Goal: Transaction & Acquisition: Purchase product/service

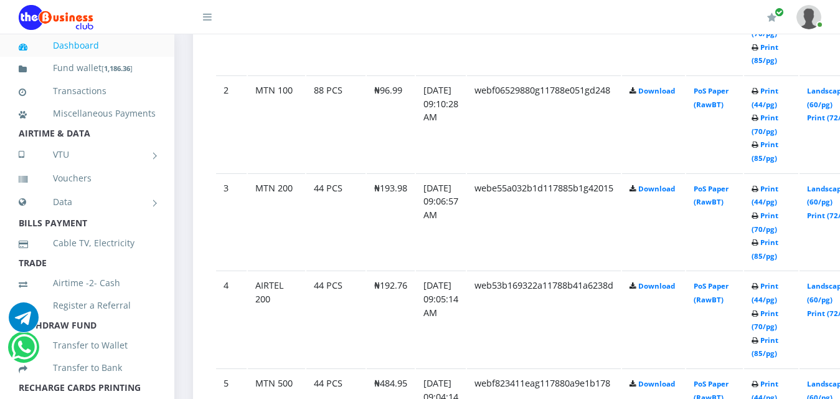
scroll to position [872, 0]
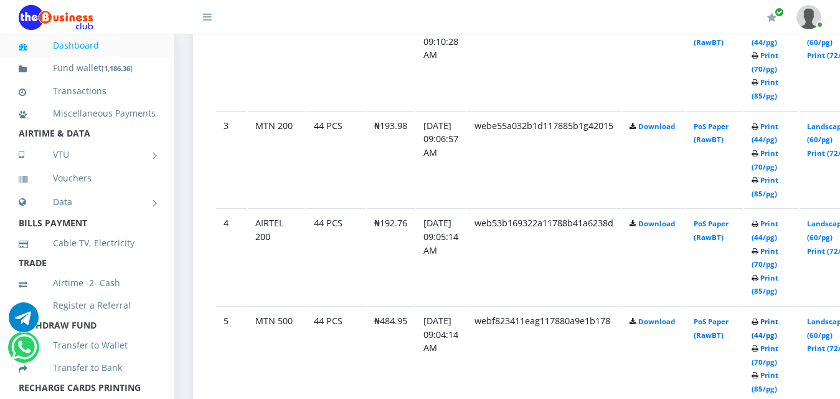
click at [778, 316] on link "Print (44/pg)" at bounding box center [765, 327] width 27 height 23
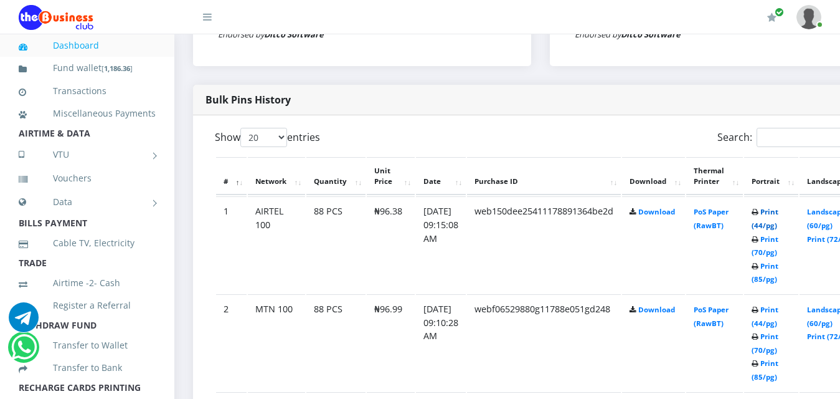
click at [778, 207] on link "Print (44/pg)" at bounding box center [765, 218] width 27 height 23
click at [778, 305] on link "Print (44/pg)" at bounding box center [765, 316] width 27 height 23
click at [778, 207] on link "Print (44/pg)" at bounding box center [765, 218] width 27 height 23
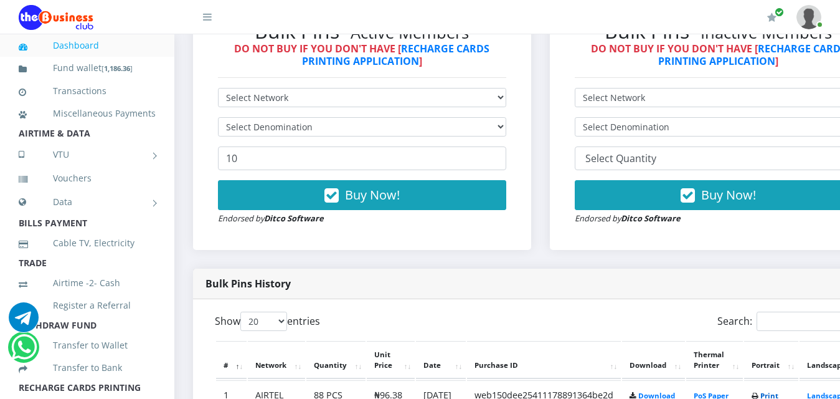
scroll to position [404, 0]
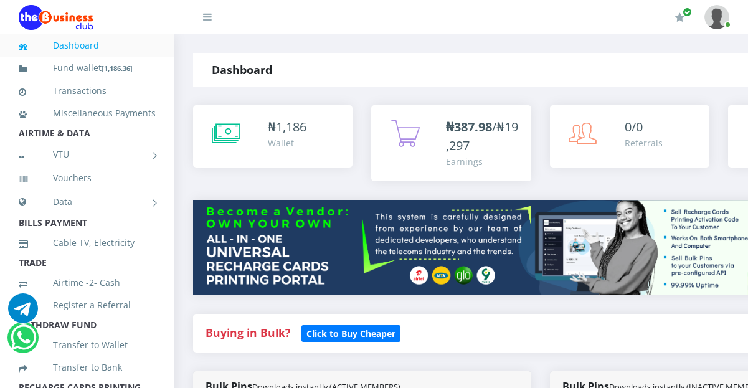
drag, startPoint x: 343, startPoint y: 146, endPoint x: 356, endPoint y: 194, distance: 49.7
click at [340, 146] on div "₦ 1,186 Wallet" at bounding box center [304, 134] width 72 height 32
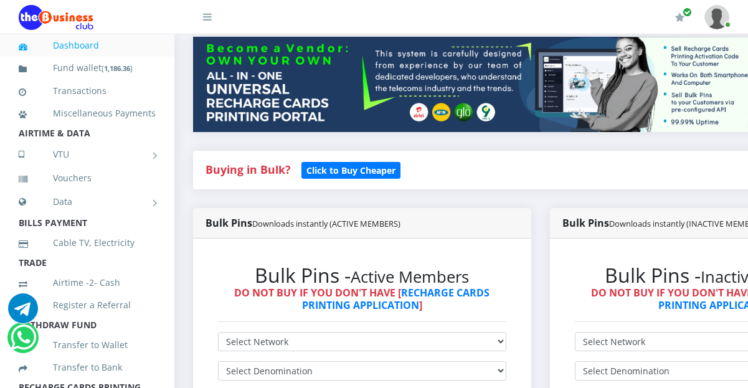
scroll to position [187, 0]
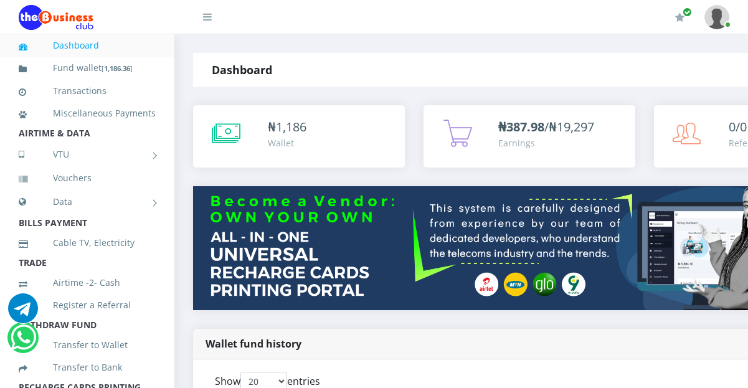
scroll to position [339, 0]
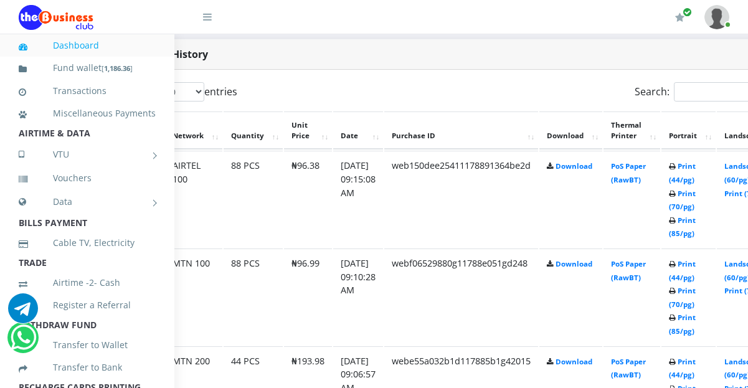
scroll to position [636, 83]
click at [695, 259] on link "Print (44/pg)" at bounding box center [681, 270] width 27 height 23
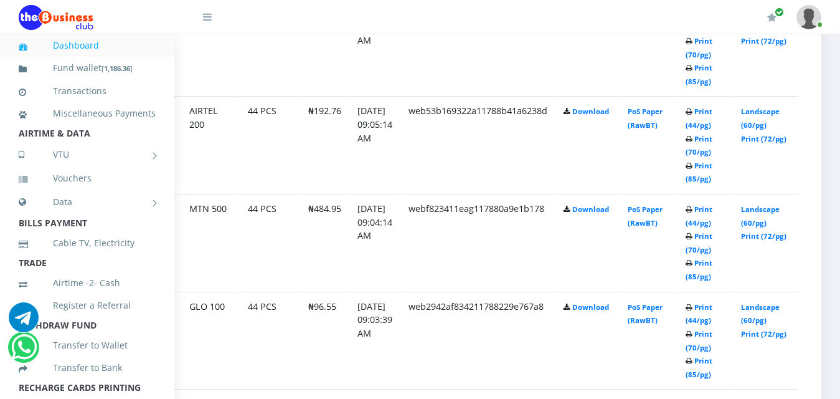
scroll to position [1010, 83]
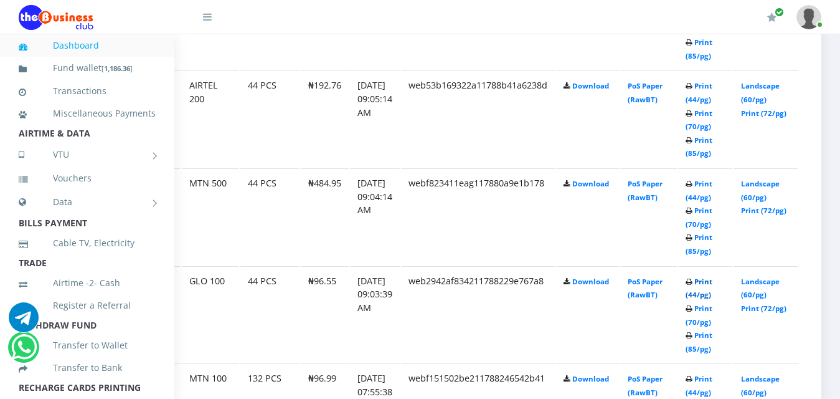
click at [710, 277] on link "Print (44/pg)" at bounding box center [699, 288] width 27 height 23
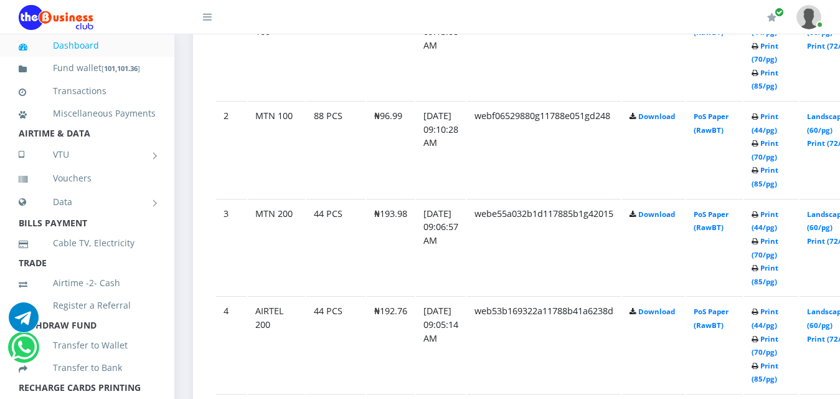
scroll to position [808, 0]
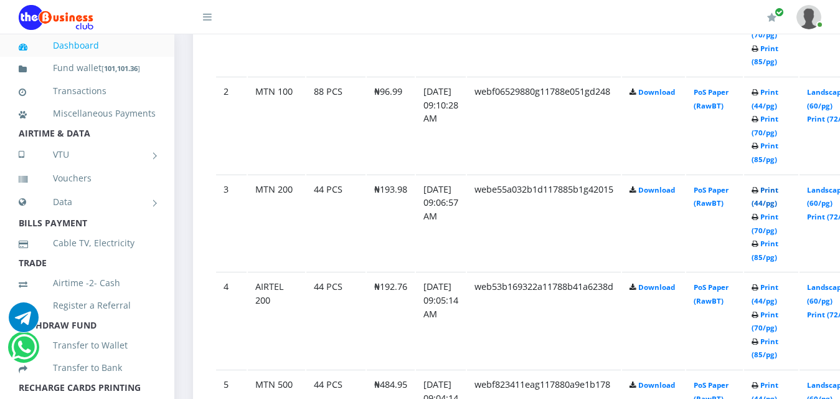
click at [778, 185] on link "Print (44/pg)" at bounding box center [765, 196] width 27 height 23
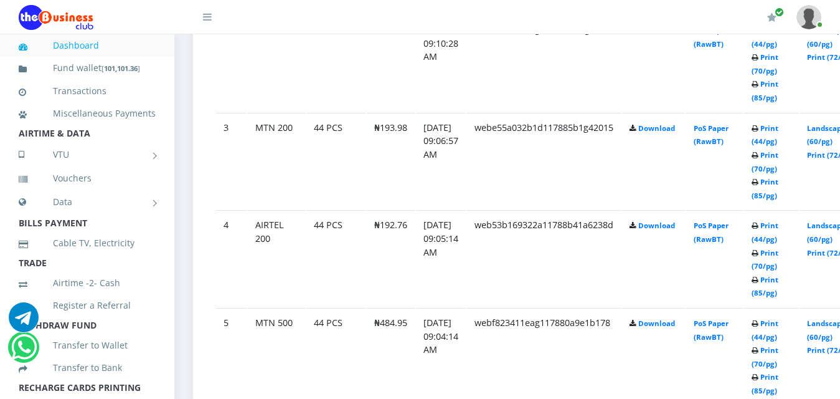
scroll to position [839, 0]
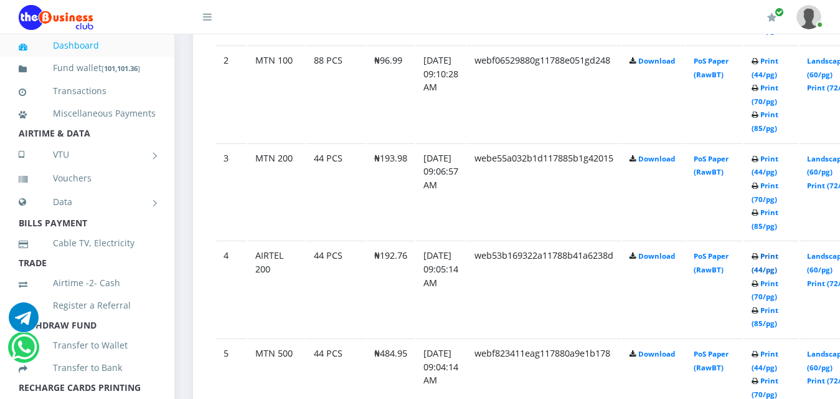
click at [778, 251] on link "Print (44/pg)" at bounding box center [765, 262] width 27 height 23
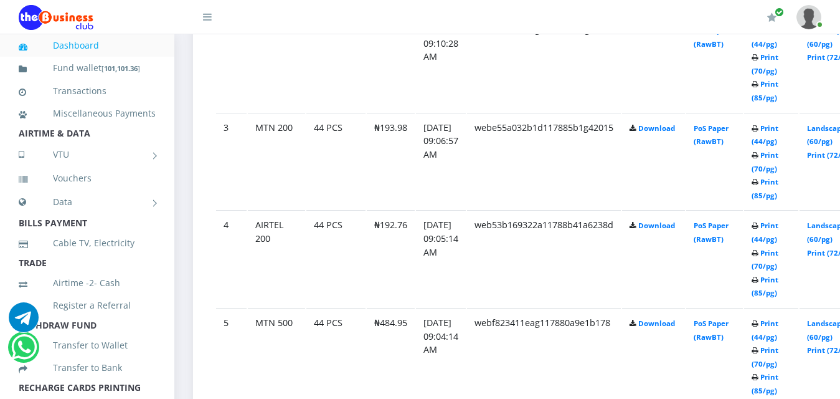
scroll to position [839, 0]
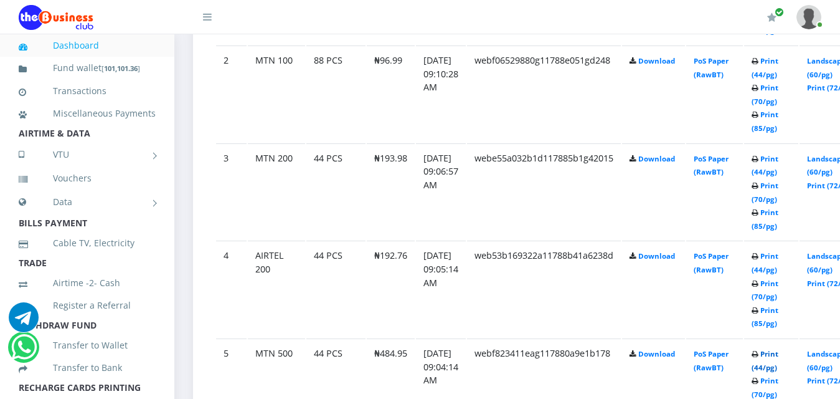
click at [778, 349] on link "Print (44/pg)" at bounding box center [765, 360] width 27 height 23
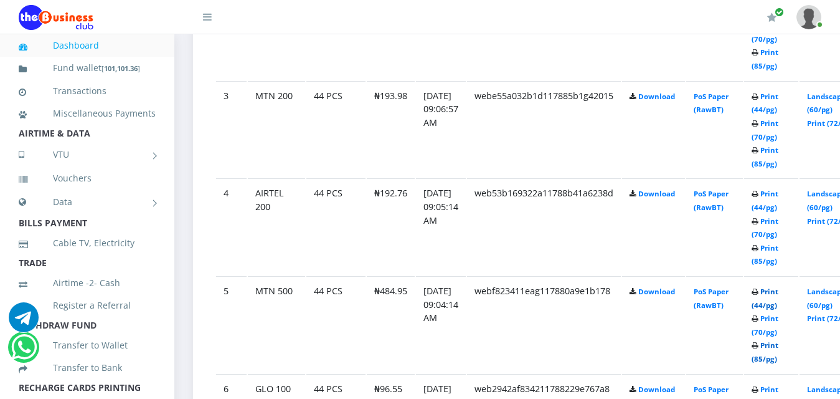
scroll to position [959, 0]
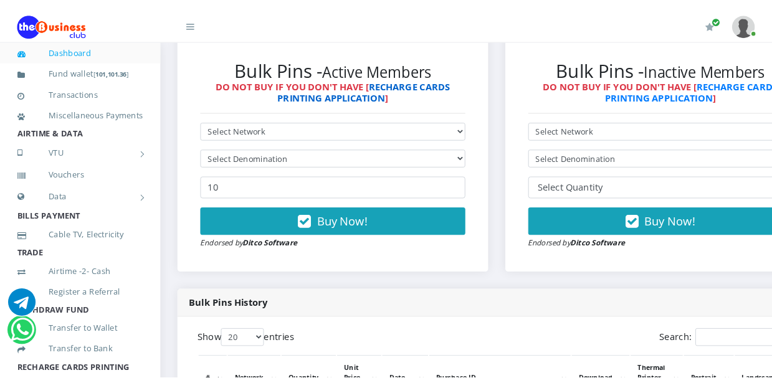
scroll to position [341, 0]
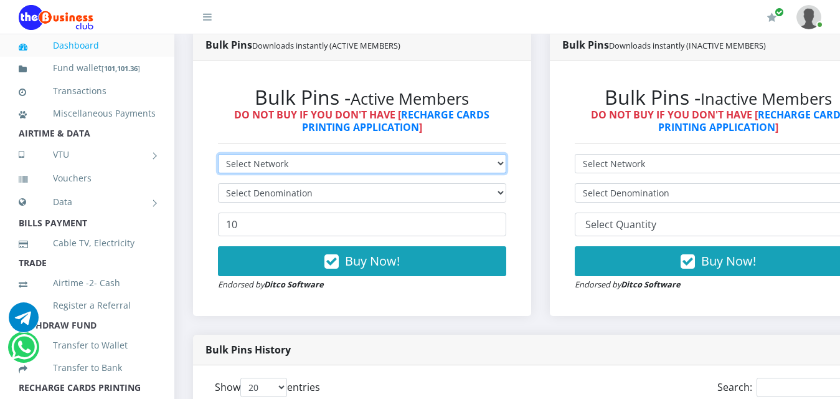
click at [346, 158] on select "Select Network MTN Globacom 9Mobile Airtel" at bounding box center [362, 163] width 288 height 19
select select "MTN"
click at [218, 154] on select "Select Network MTN Globacom 9Mobile Airtel" at bounding box center [362, 163] width 288 height 19
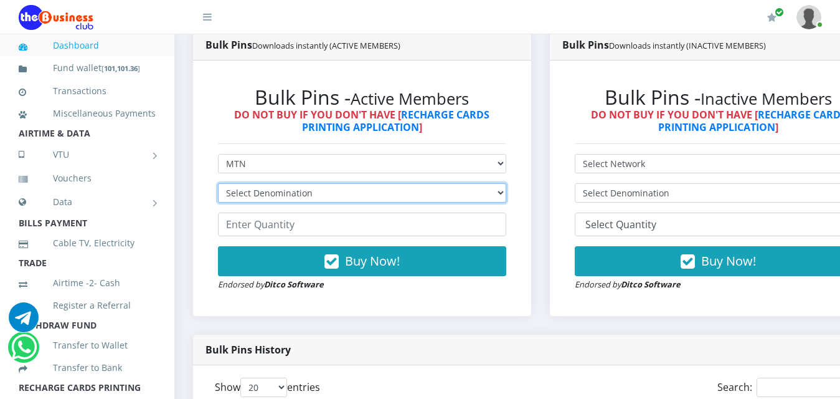
click at [506, 183] on select "Select Denomination MTN NGN100 - ₦96.99 MTN NGN200 - ₦193.98 MTN NGN400 - ₦387.…" at bounding box center [362, 192] width 288 height 19
select select "969.9-1000"
click at [218, 183] on select "Select Denomination MTN NGN100 - ₦96.99 MTN NGN200 - ₦193.98 MTN NGN400 - ₦387.…" at bounding box center [362, 192] width 288 height 19
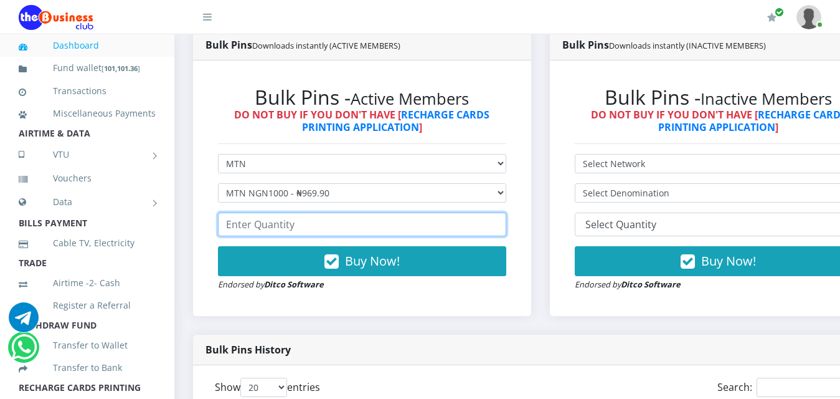
click at [252, 212] on input "number" at bounding box center [362, 224] width 288 height 24
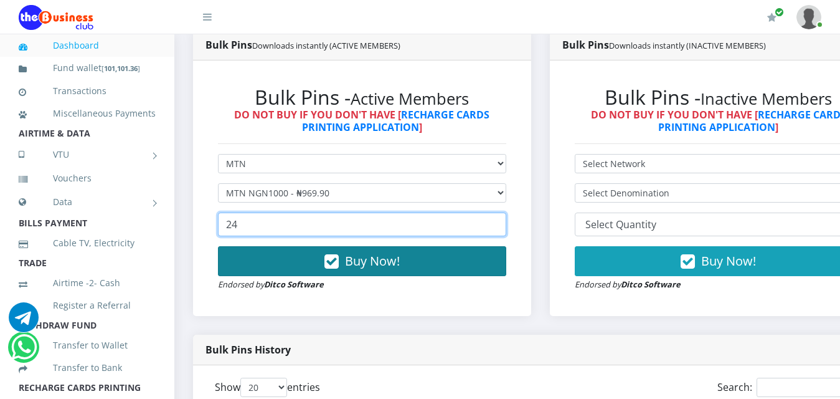
type input "24"
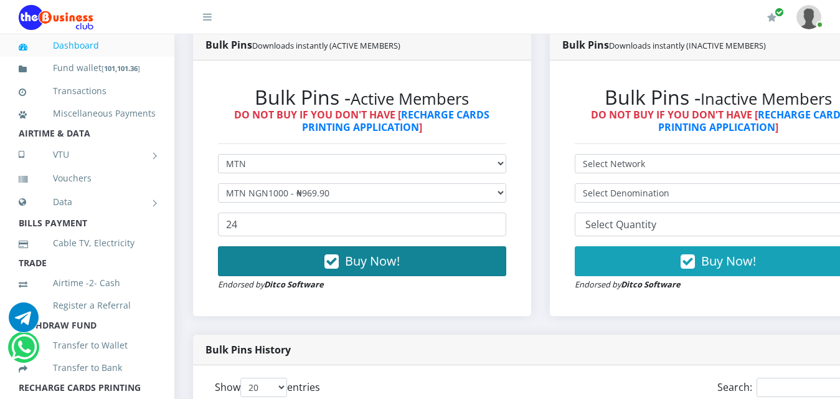
click at [286, 251] on button "Buy Now!" at bounding box center [362, 261] width 288 height 30
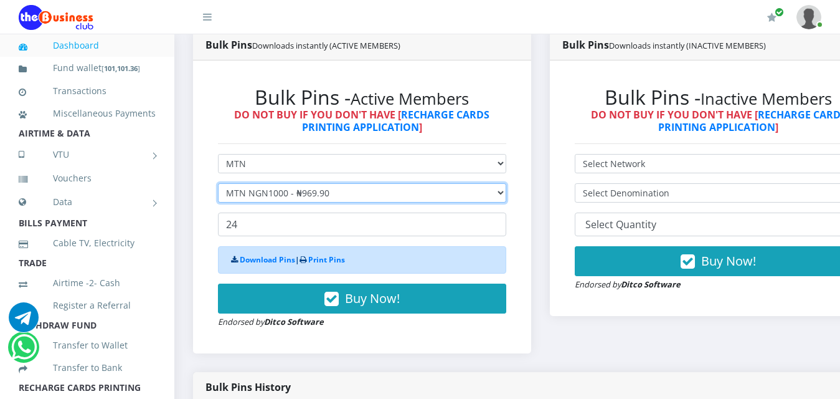
click at [283, 183] on select "Select Denomination MTN NGN100 - ₦96.99 MTN NGN200 - ₦193.98 MTN NGN400 - ₦387.…" at bounding box center [362, 192] width 288 height 19
select select "484.95-500"
click at [218, 183] on select "Select Denomination MTN NGN100 - ₦96.99 MTN NGN200 - ₦193.98 MTN NGN400 - ₦387.…" at bounding box center [362, 192] width 288 height 19
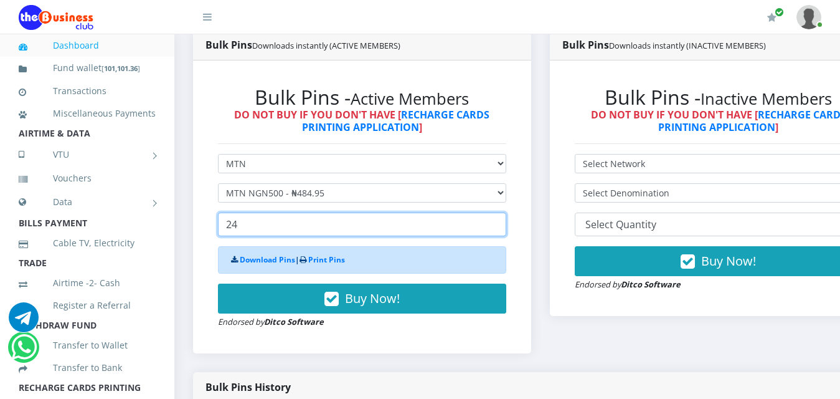
click at [274, 213] on input "24" at bounding box center [362, 224] width 288 height 24
drag, startPoint x: 274, startPoint y: 213, endPoint x: 212, endPoint y: 220, distance: 62.7
click at [212, 221] on div "Bulk Pins - Active Members DO NOT BUY IF YOU DON'T HAVE [ RECHARGE CARDS PRINTI…" at bounding box center [362, 207] width 313 height 268
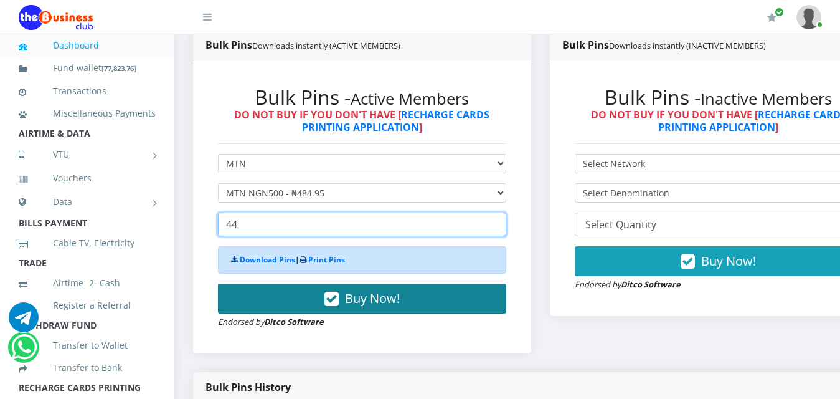
type input "44"
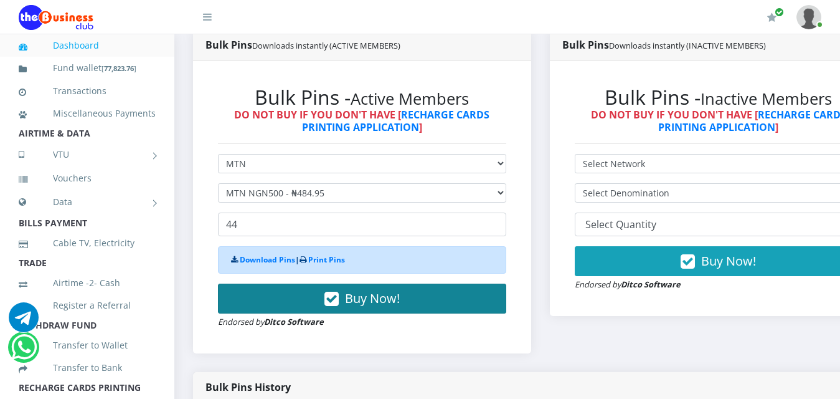
click at [308, 290] on button "Buy Now!" at bounding box center [362, 298] width 288 height 30
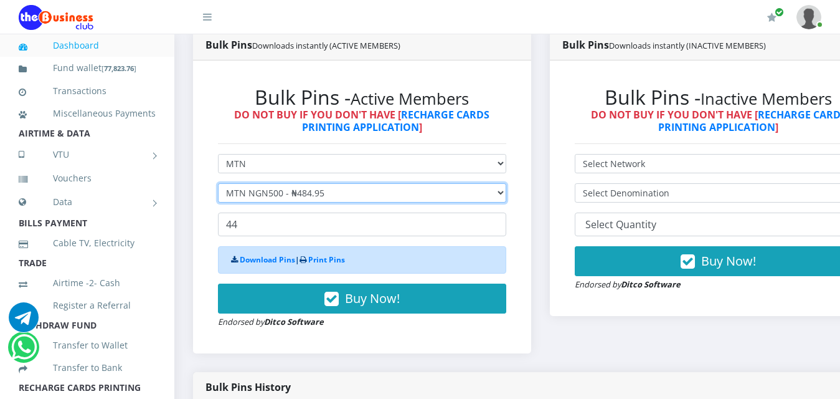
click at [293, 183] on select "Select Denomination MTN NGN100 - ₦96.99 MTN NGN200 - ₦193.98 MTN NGN400 - ₦387.…" at bounding box center [362, 192] width 288 height 19
select select "193.98-200"
click at [218, 183] on select "Select Denomination MTN NGN100 - ₦96.99 MTN NGN200 - ₦193.98 MTN NGN400 - ₦387.…" at bounding box center [362, 192] width 288 height 19
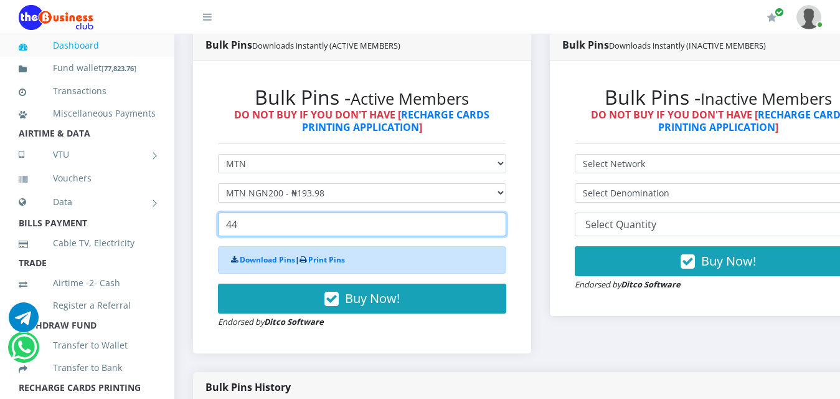
drag, startPoint x: 276, startPoint y: 214, endPoint x: 219, endPoint y: 224, distance: 57.4
click at [219, 224] on input "44" at bounding box center [362, 224] width 288 height 24
drag, startPoint x: 264, startPoint y: 213, endPoint x: 196, endPoint y: 218, distance: 68.7
click at [196, 218] on div "Bulk Pins - Active Members DO NOT BUY IF YOU DON'T HAVE [ RECHARGE CARDS PRINTI…" at bounding box center [362, 206] width 338 height 293
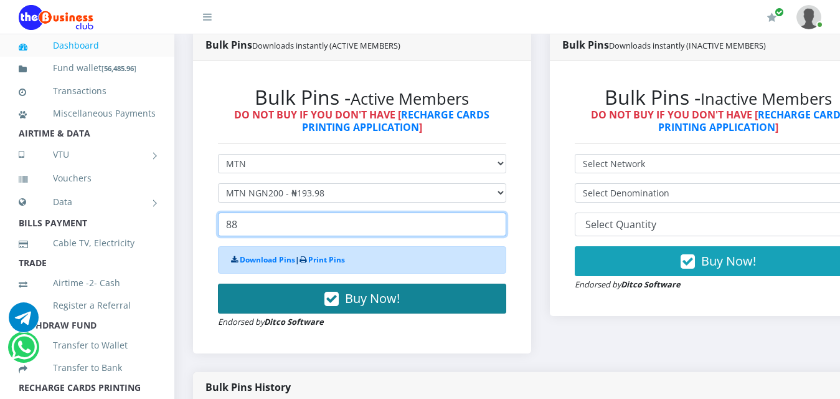
type input "88"
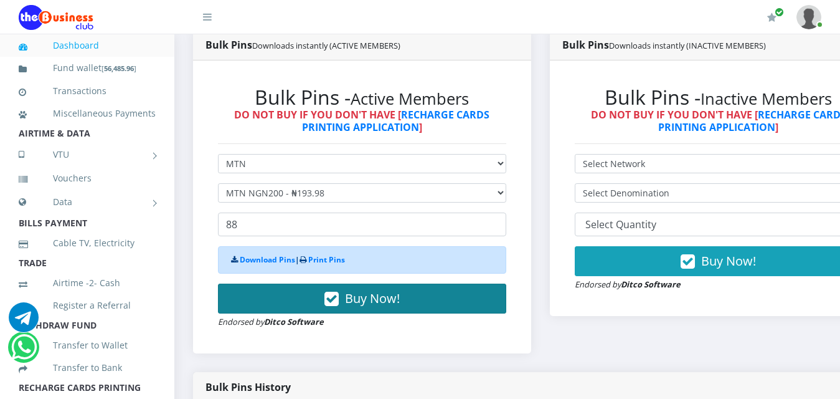
click at [360, 290] on span "Buy Now!" at bounding box center [372, 298] width 55 height 17
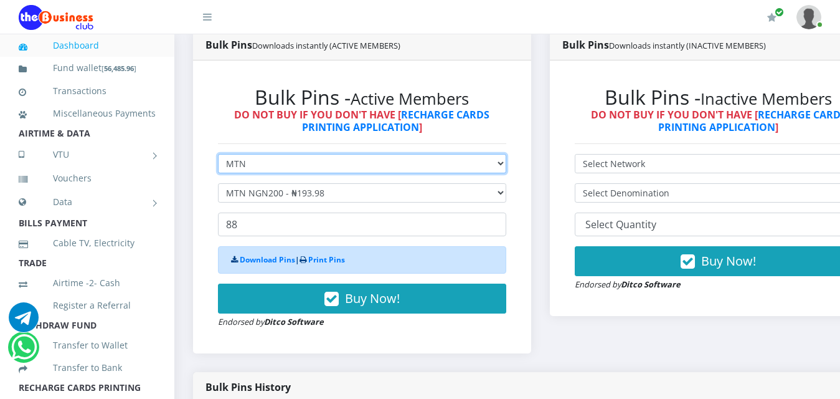
click at [324, 154] on select "Select Network MTN Globacom 9Mobile Airtel" at bounding box center [362, 163] width 288 height 19
select select "Airtel"
click at [218, 154] on select "Select Network MTN Globacom 9Mobile Airtel" at bounding box center [362, 163] width 288 height 19
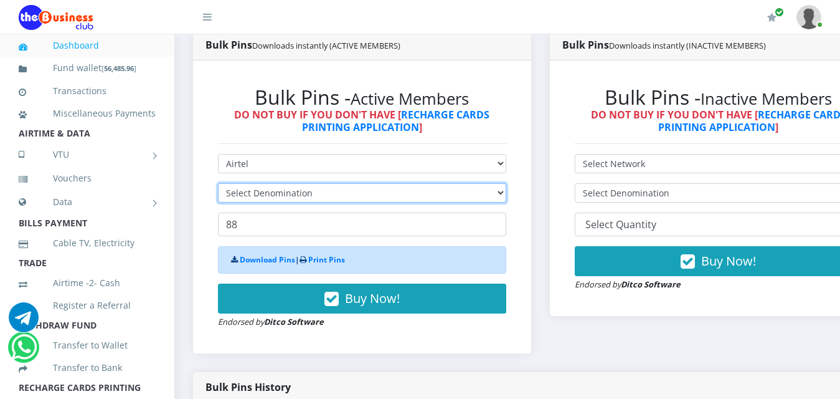
click at [288, 184] on select "Select Denomination" at bounding box center [362, 192] width 288 height 19
select select "192.76-200"
click at [218, 183] on select "Select Denomination Airtel NGN100 - ₦96.38 Airtel NGN200 - ₦192.76 Airtel NGN50…" at bounding box center [362, 192] width 288 height 19
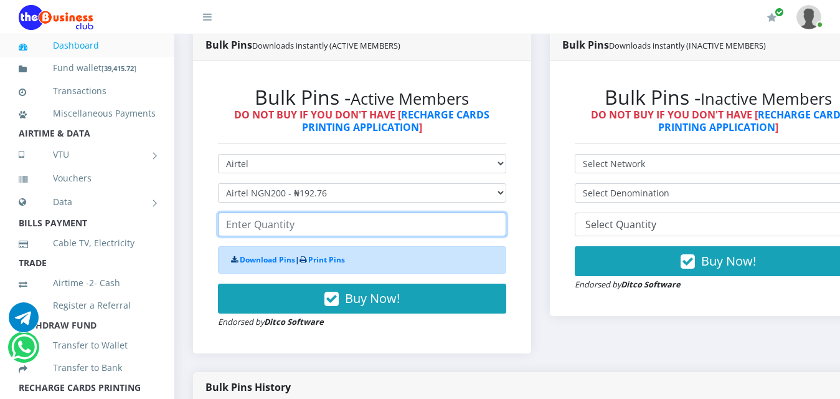
click at [251, 212] on input "number" at bounding box center [362, 224] width 288 height 24
drag, startPoint x: 258, startPoint y: 219, endPoint x: 191, endPoint y: 209, distance: 67.4
click at [191, 209] on div "Bulk Pins Downloads instantly (ACTIVE MEMBERS) Bulk Pins - Active Members DO NO…" at bounding box center [362, 201] width 357 height 342
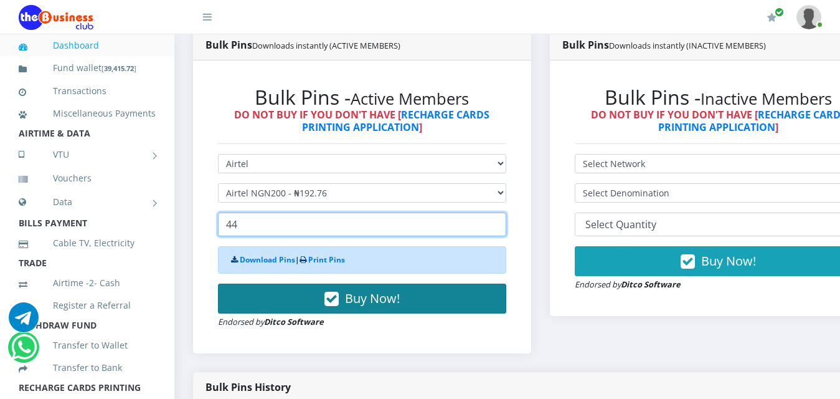
type input "44"
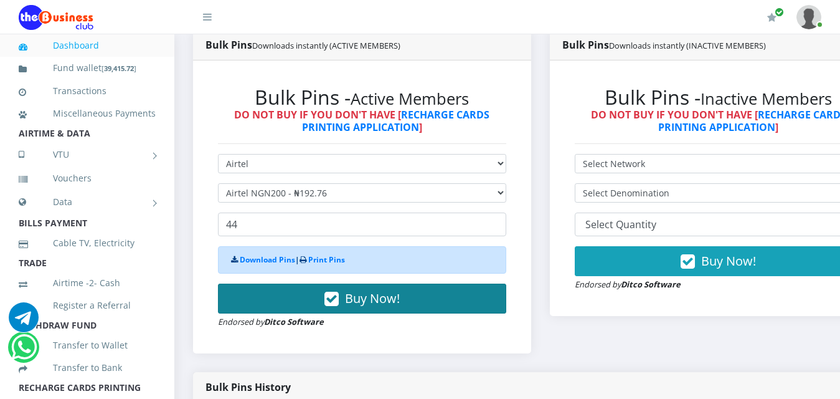
click at [314, 283] on button "Buy Now!" at bounding box center [362, 298] width 288 height 30
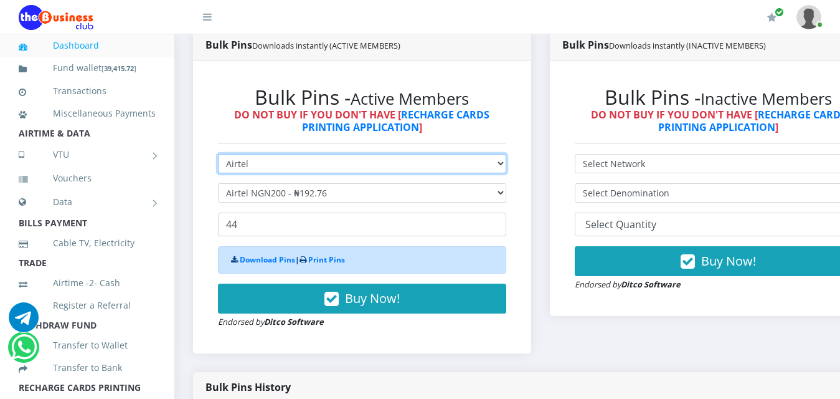
click at [284, 159] on select "Select Network MTN Globacom 9Mobile Airtel" at bounding box center [362, 163] width 288 height 19
select select "MTN"
click at [218, 154] on select "Select Network MTN Globacom 9Mobile Airtel" at bounding box center [362, 163] width 288 height 19
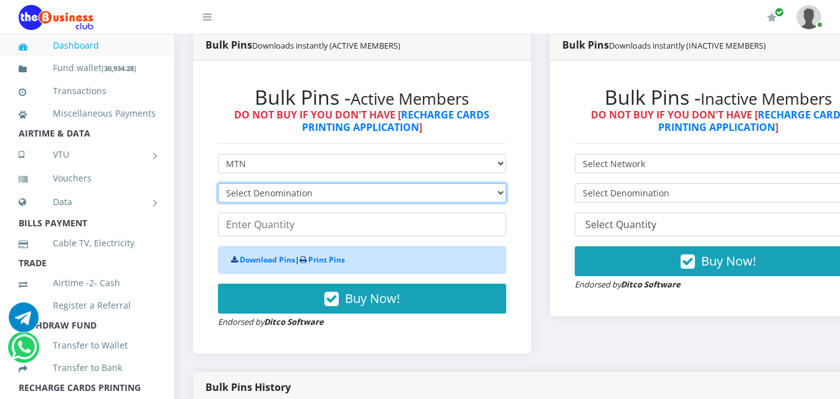
click at [290, 183] on select "Select Denomination MTN NGN100 - ₦96.99 MTN NGN200 - ₦193.98 MTN NGN400 - ₦387.…" at bounding box center [362, 192] width 288 height 19
select select "96.99-100"
click at [218, 183] on select "Select Denomination MTN NGN100 - ₦96.99 MTN NGN200 - ₦193.98 MTN NGN400 - ₦387.…" at bounding box center [362, 192] width 288 height 19
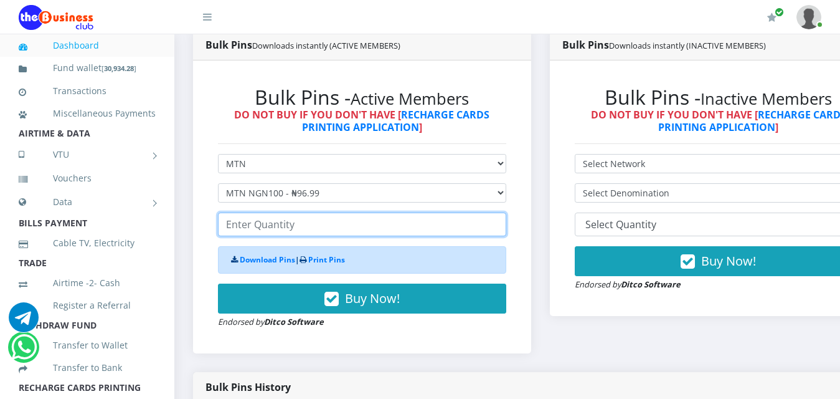
click at [263, 214] on input "number" at bounding box center [362, 224] width 288 height 24
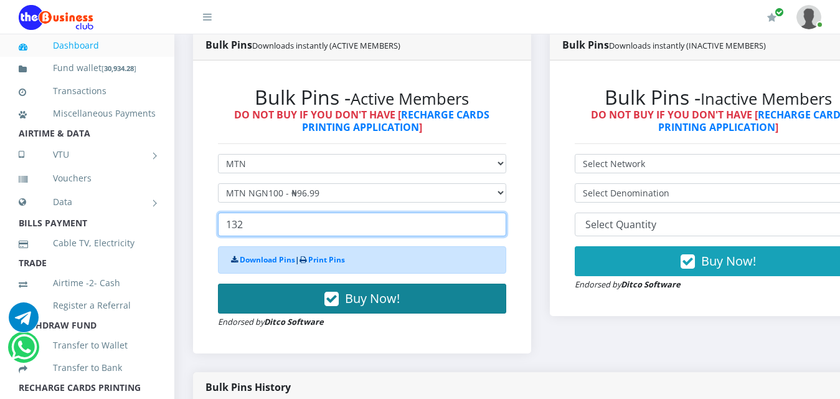
type input "132"
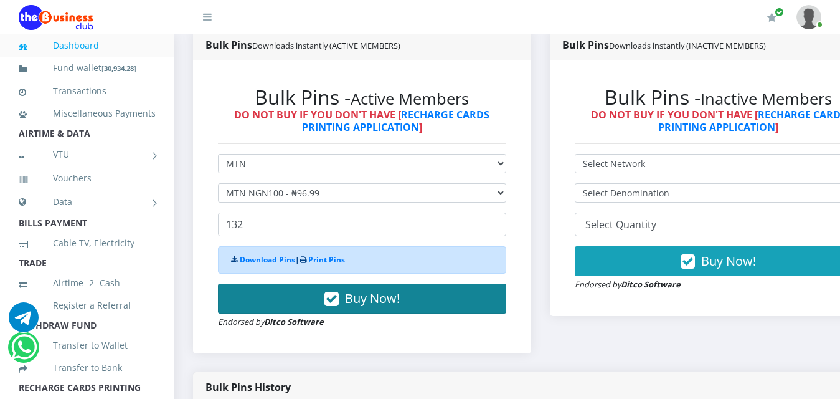
click at [263, 286] on button "Buy Now!" at bounding box center [362, 298] width 288 height 30
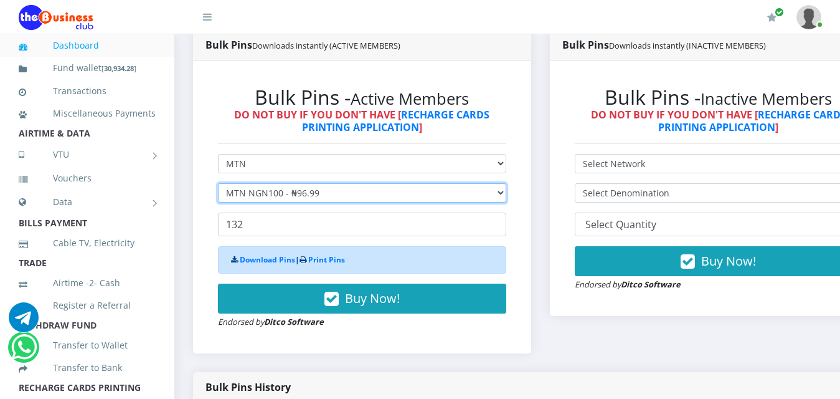
click at [290, 184] on select "Select Denomination MTN NGN100 - ₦96.99 MTN NGN200 - ₦193.98 MTN NGN400 - ₦387.…" at bounding box center [362, 192] width 288 height 19
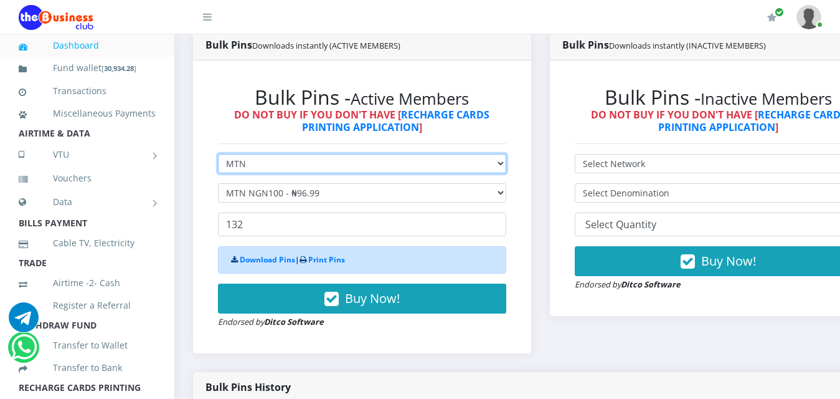
click at [295, 155] on select "Select Network MTN Globacom 9Mobile Airtel" at bounding box center [362, 163] width 288 height 19
select select "Airtel"
click at [218, 154] on select "Select Network MTN Globacom 9Mobile Airtel" at bounding box center [362, 163] width 288 height 19
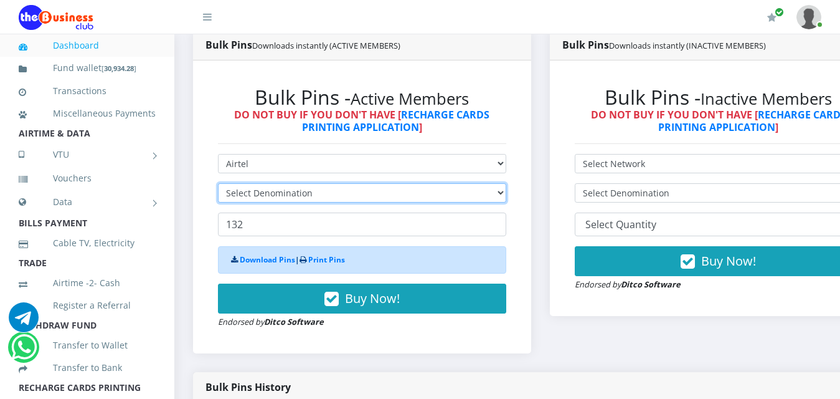
click at [273, 183] on select "Select Denomination" at bounding box center [362, 192] width 288 height 19
click at [296, 183] on select "Select Denomination" at bounding box center [362, 192] width 288 height 19
click at [295, 186] on select "Select Denomination" at bounding box center [362, 192] width 288 height 19
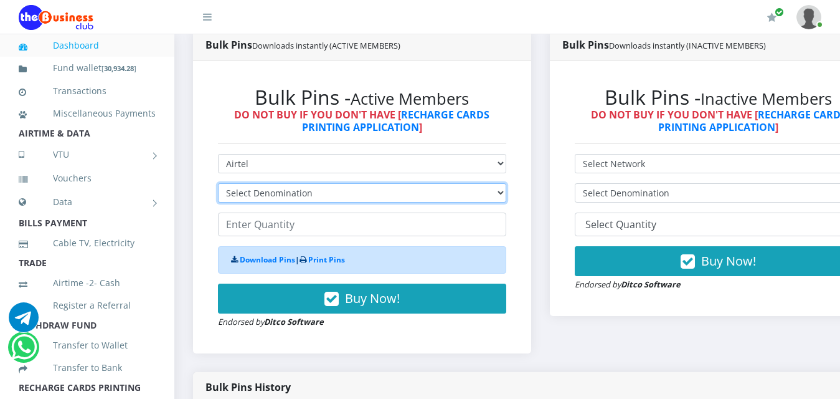
select select "96.38-100"
click at [218, 183] on select "Select Denomination Airtel NGN100 - ₦96.38 Airtel NGN200 - ₦192.76 Airtel NGN50…" at bounding box center [362, 192] width 288 height 19
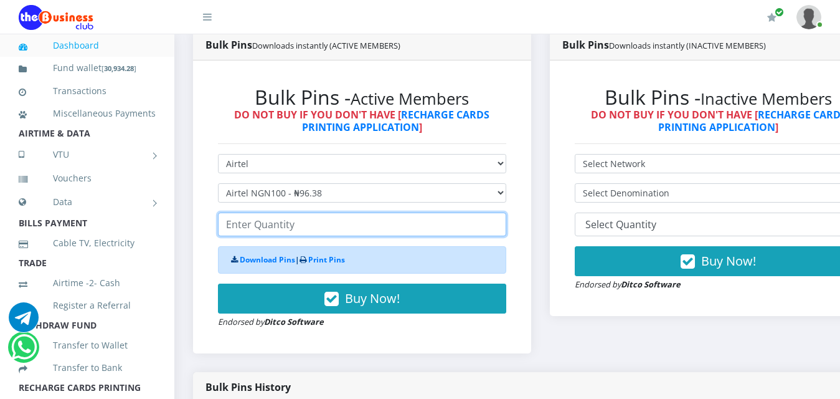
click at [265, 219] on input "number" at bounding box center [362, 224] width 288 height 24
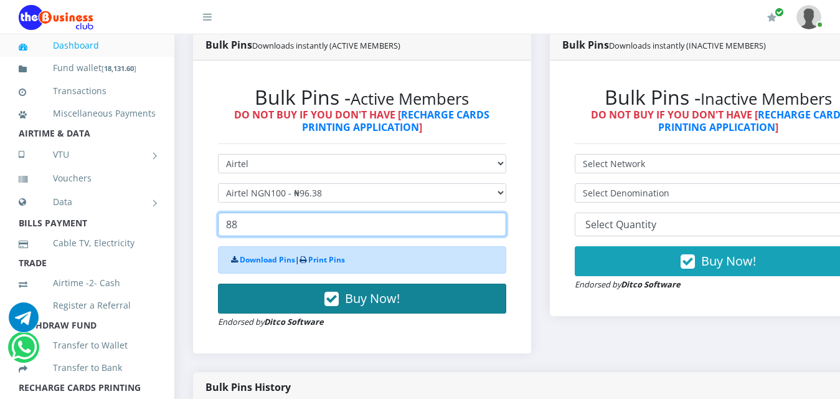
type input "88"
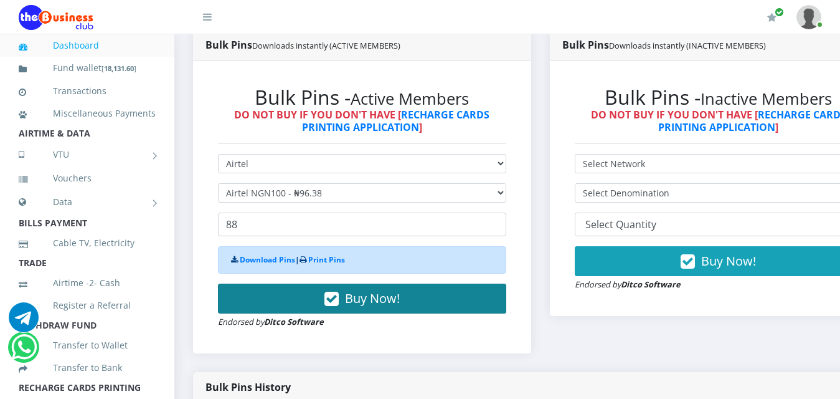
click at [266, 286] on button "Buy Now!" at bounding box center [362, 298] width 288 height 30
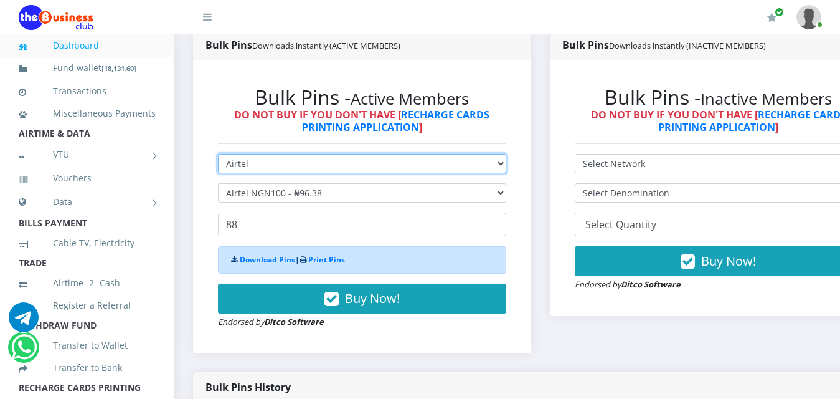
click at [267, 154] on select "Select Network MTN Globacom 9Mobile Airtel" at bounding box center [362, 163] width 288 height 19
select select "MTN"
click at [218, 154] on select "Select Network MTN Globacom 9Mobile Airtel" at bounding box center [362, 163] width 288 height 19
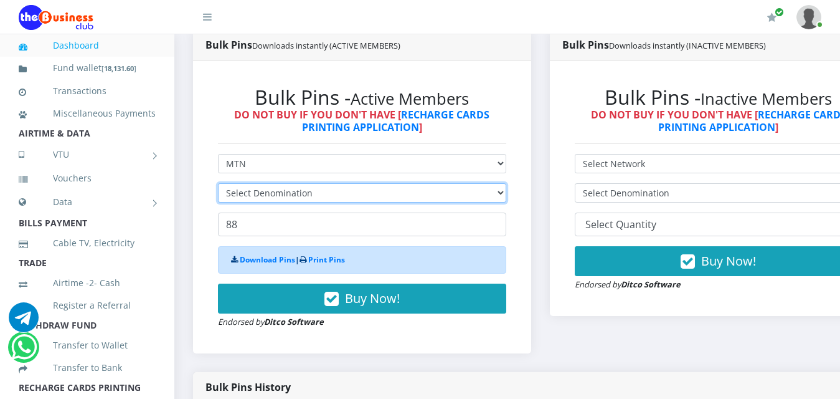
click at [310, 183] on select "Select Denomination" at bounding box center [362, 192] width 288 height 19
select select "193.98-200"
click at [218, 183] on select "Select Denomination MTN NGN100 - ₦96.99 MTN NGN200 - ₦193.98 MTN NGN400 - ₦387.…" at bounding box center [362, 192] width 288 height 19
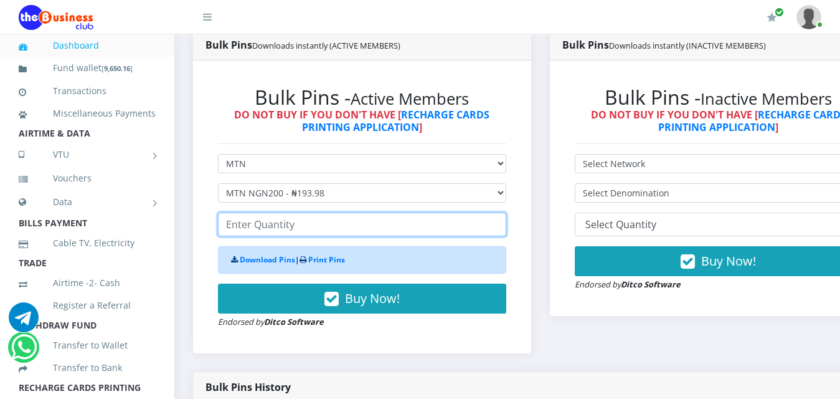
click at [252, 212] on input "number" at bounding box center [362, 224] width 288 height 24
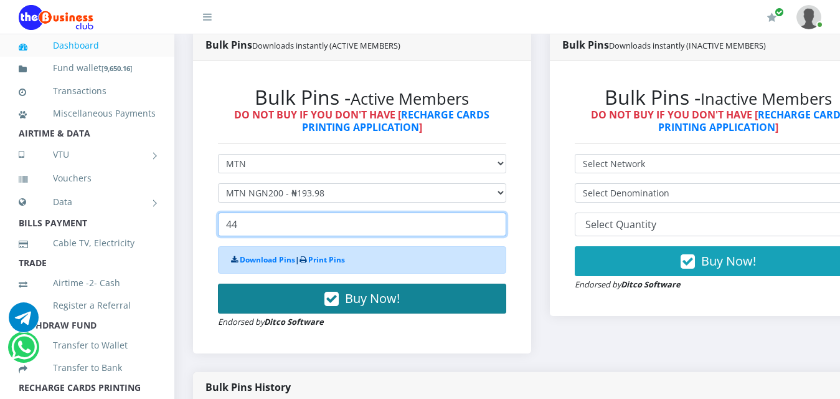
type input "44"
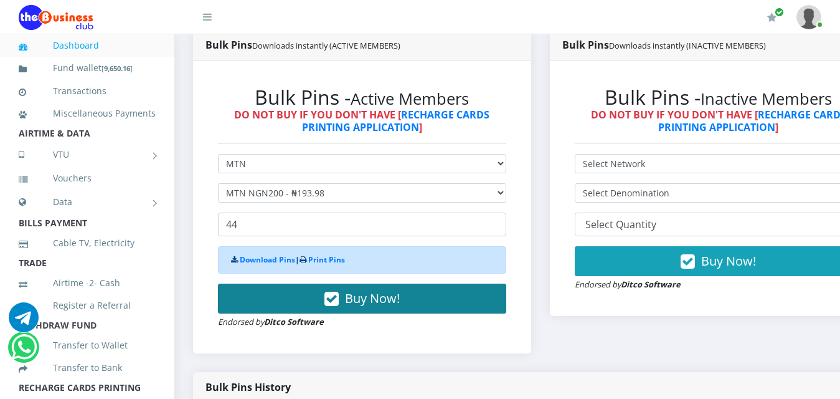
click at [266, 286] on button "Buy Now!" at bounding box center [362, 298] width 288 height 30
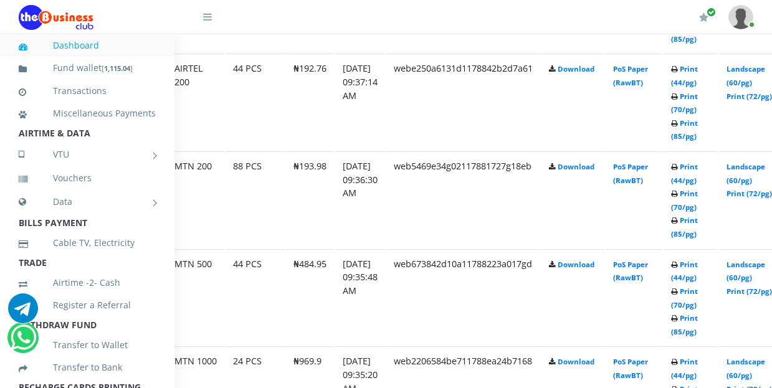
scroll to position [1026, 83]
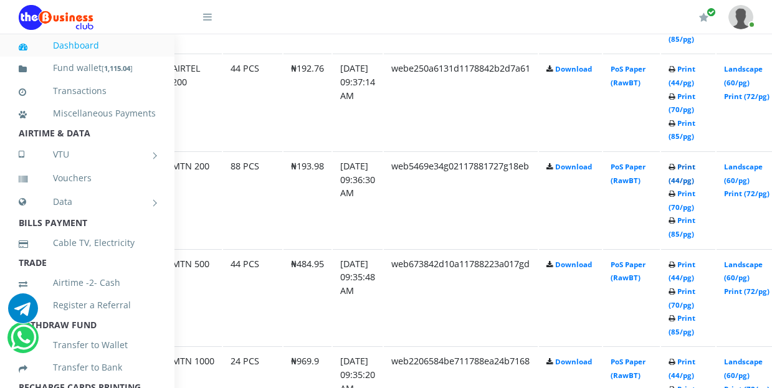
click at [695, 162] on link "Print (44/pg)" at bounding box center [681, 173] width 27 height 23
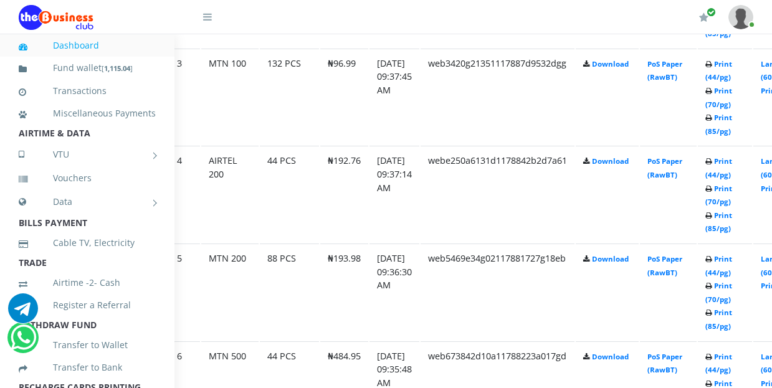
scroll to position [934, 49]
click at [730, 156] on link "Print (44/pg)" at bounding box center [716, 167] width 27 height 23
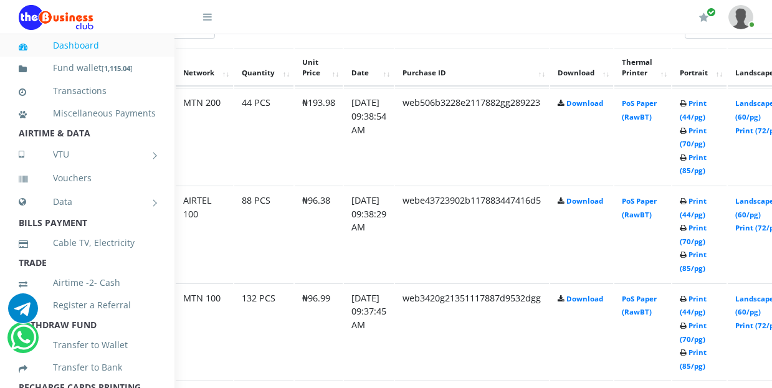
scroll to position [699, 78]
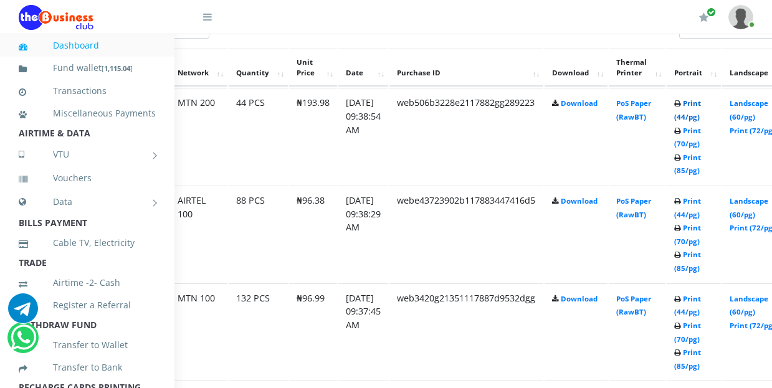
click at [701, 98] on link "Print (44/pg)" at bounding box center [687, 109] width 27 height 23
click at [701, 197] on link "Print (44/pg)" at bounding box center [687, 208] width 27 height 23
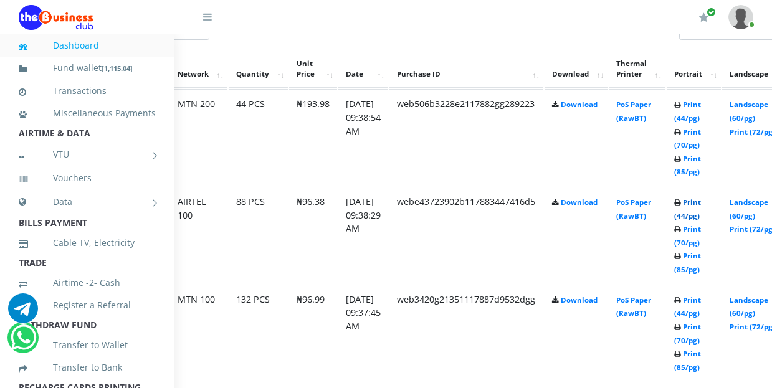
click at [701, 197] on link "Print (44/pg)" at bounding box center [687, 208] width 27 height 23
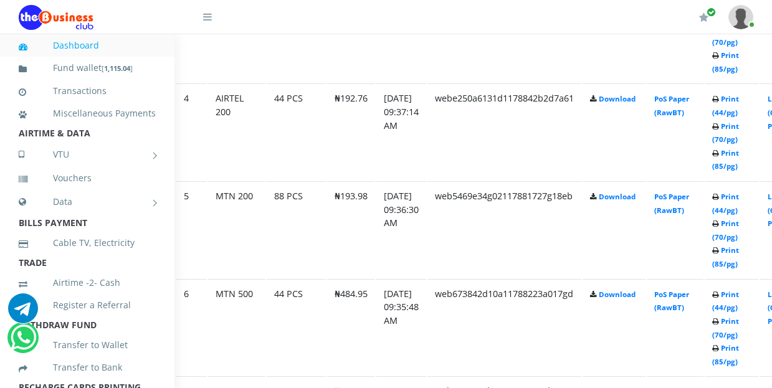
scroll to position [996, 43]
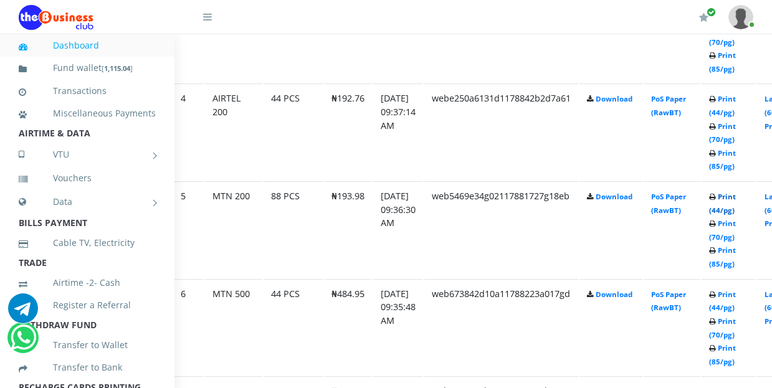
drag, startPoint x: 740, startPoint y: 183, endPoint x: 701, endPoint y: 196, distance: 41.2
click at [735, 192] on link "Print (44/pg)" at bounding box center [722, 203] width 27 height 23
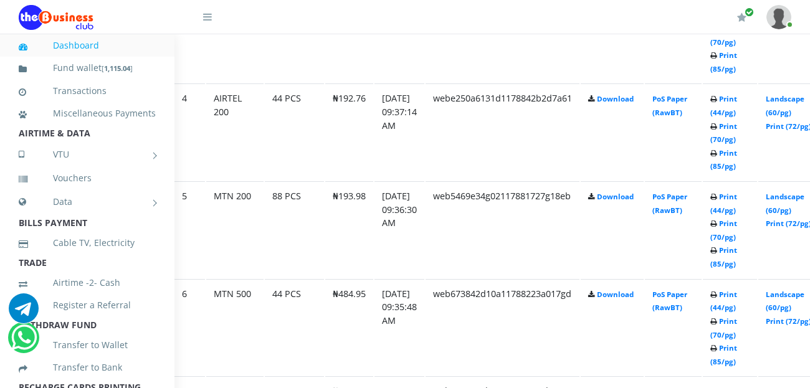
scroll to position [996, 35]
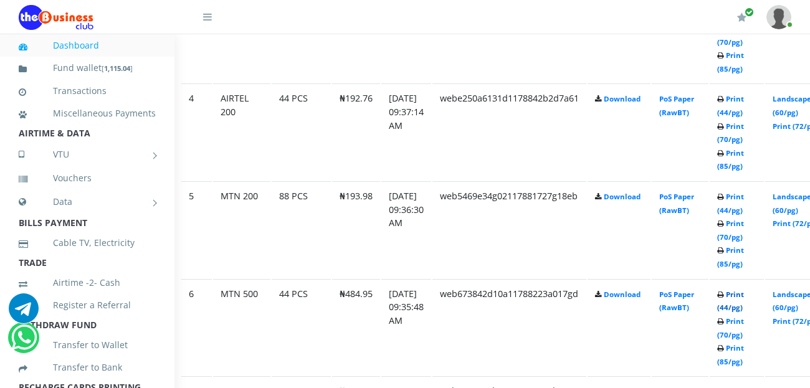
click at [744, 290] on link "Print (44/pg)" at bounding box center [730, 301] width 27 height 23
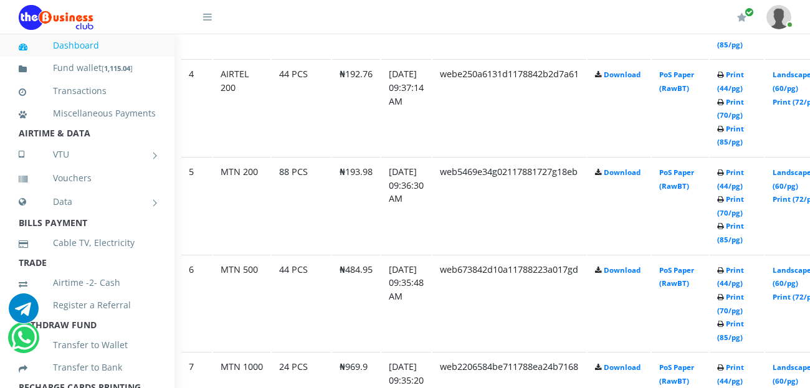
scroll to position [1059, 35]
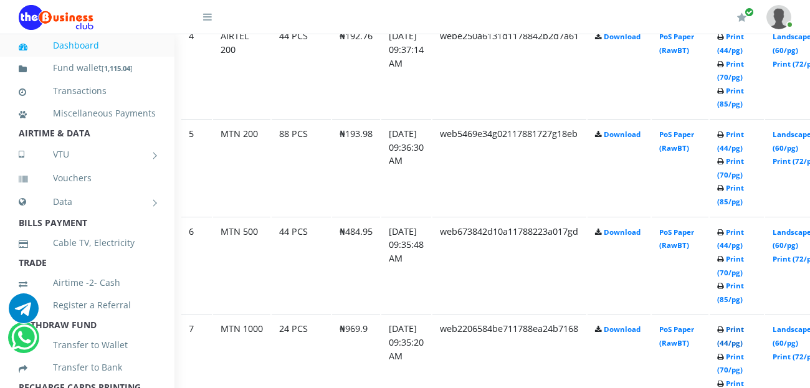
click at [744, 324] on link "Print (44/pg)" at bounding box center [730, 335] width 27 height 23
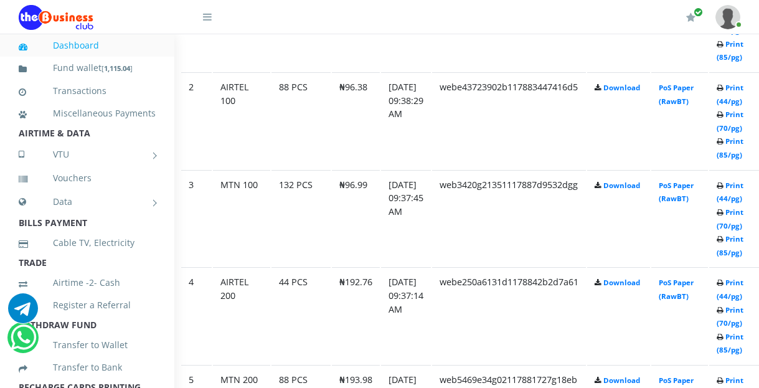
scroll to position [810, 35]
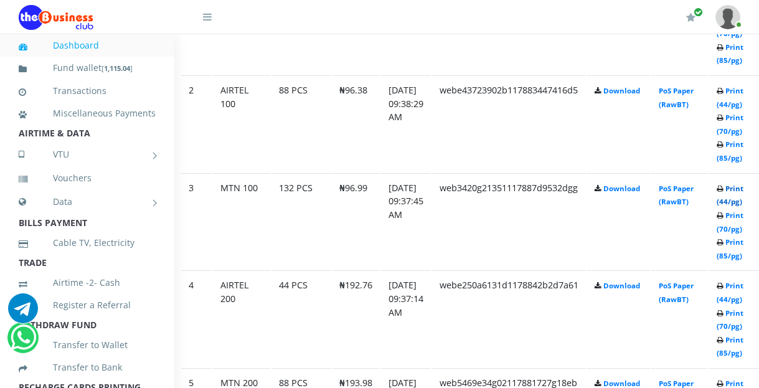
click at [744, 184] on link "Print (44/pg)" at bounding box center [730, 195] width 27 height 23
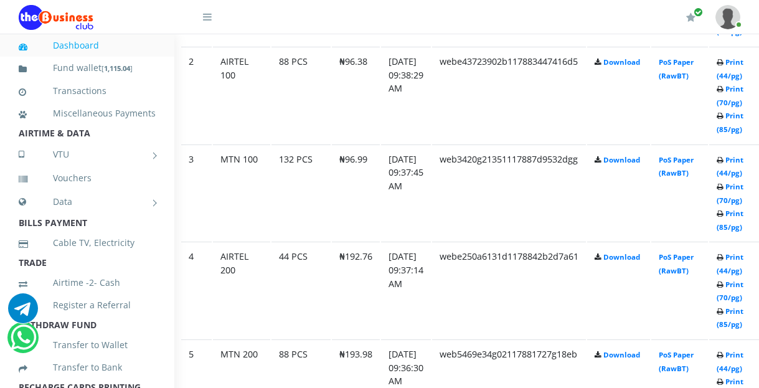
scroll to position [810, 35]
